Goal: Navigation & Orientation: Go to known website

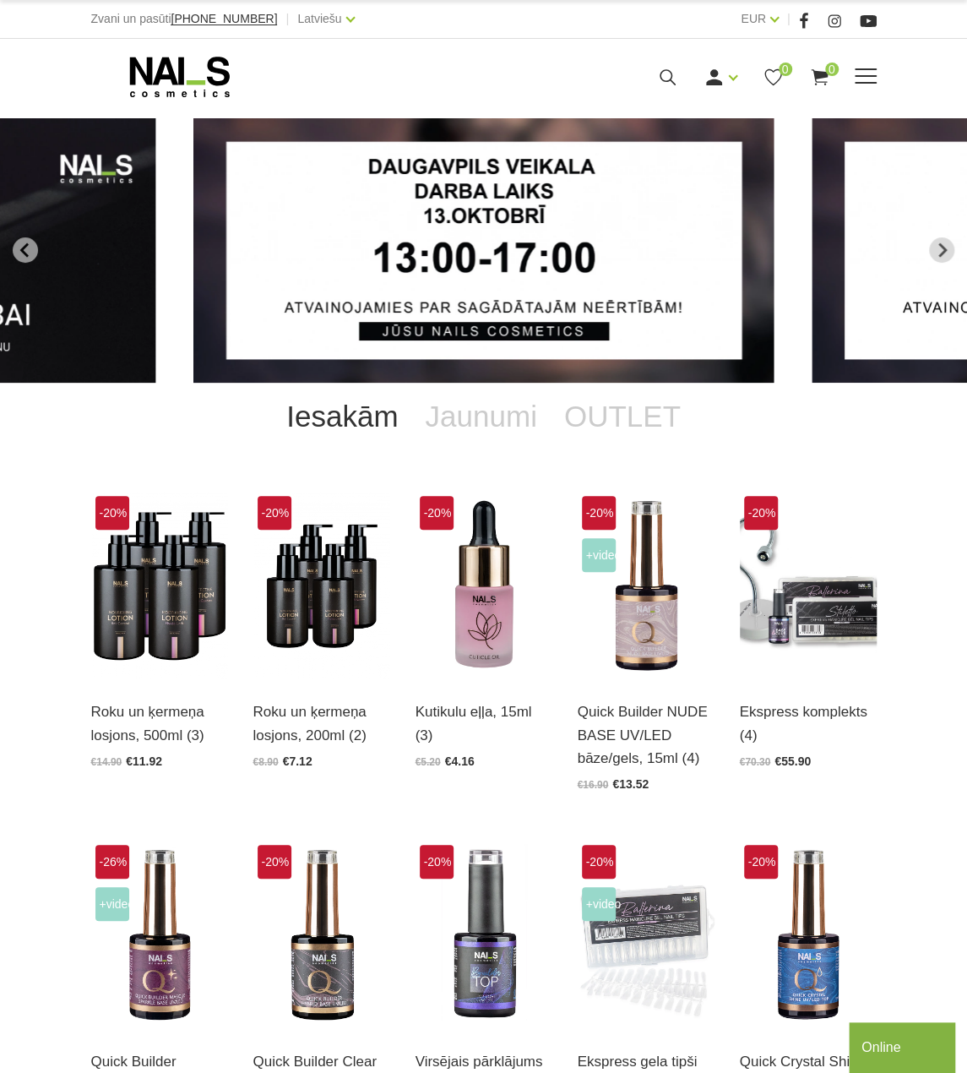
click at [151, 83] on use at bounding box center [179, 77] width 100 height 41
